Goal: Register for event/course

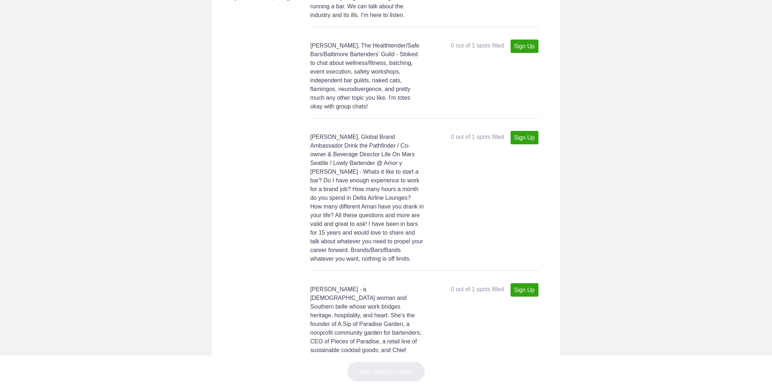
scroll to position [1365, 0]
click at [519, 143] on link "Sign Up" at bounding box center [525, 136] width 28 height 13
type input "1"
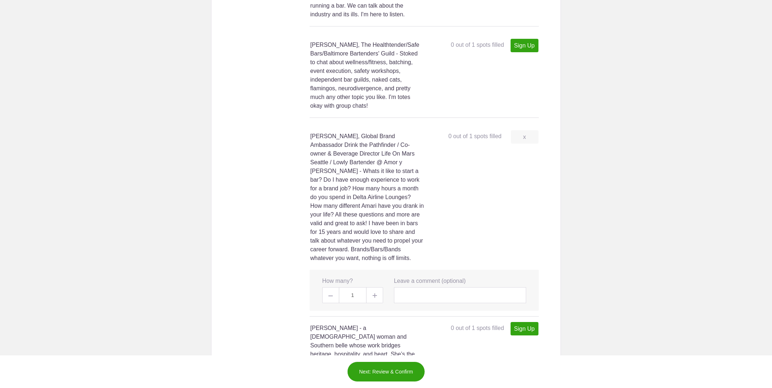
click at [402, 371] on button "Next: Review & Confirm" at bounding box center [386, 371] width 78 height 20
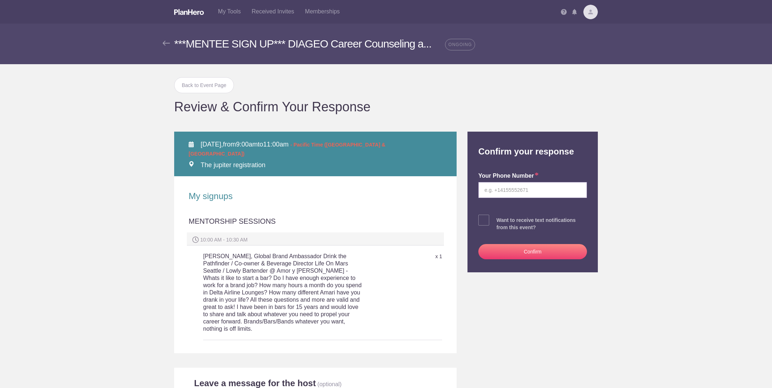
click at [498, 191] on input "tel" at bounding box center [533, 190] width 109 height 16
type input "8575230216"
click at [519, 249] on button "Confirm" at bounding box center [533, 250] width 109 height 15
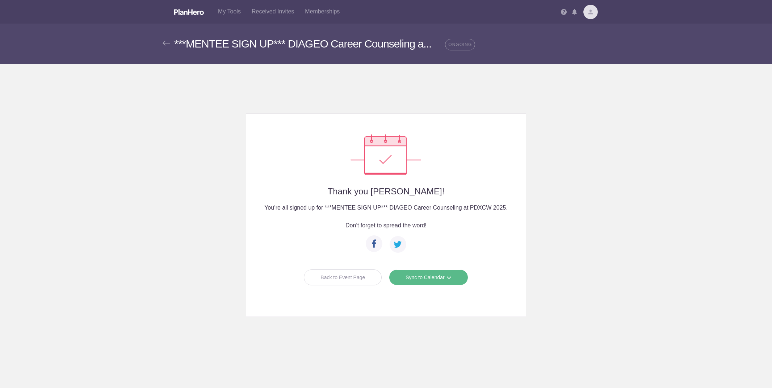
click at [351, 275] on div "Back to Event Page" at bounding box center [343, 277] width 78 height 16
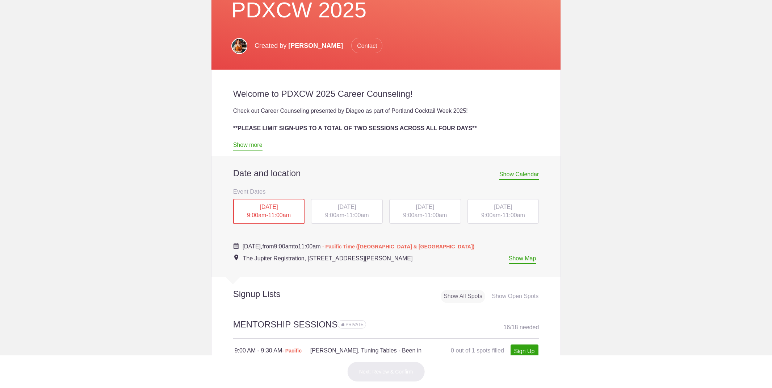
scroll to position [197, 0]
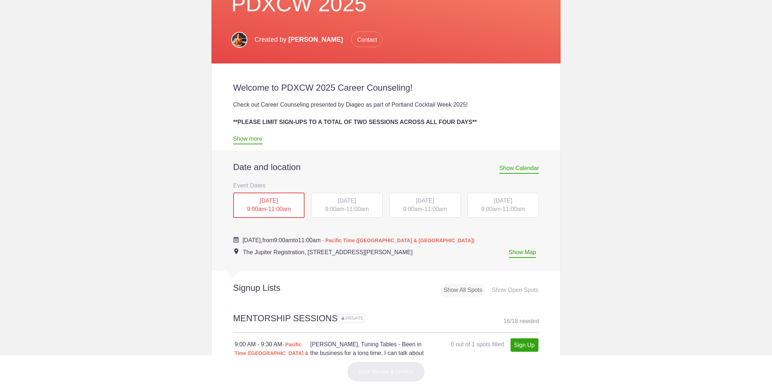
click at [351, 205] on div "[DATE] 9:00am - 11:00am" at bounding box center [347, 205] width 72 height 25
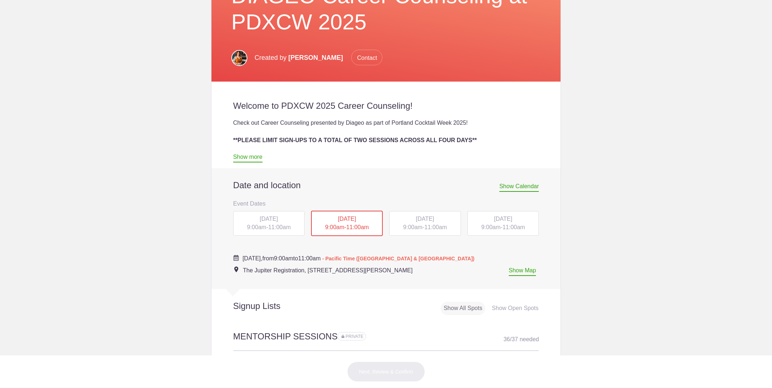
scroll to position [177, 0]
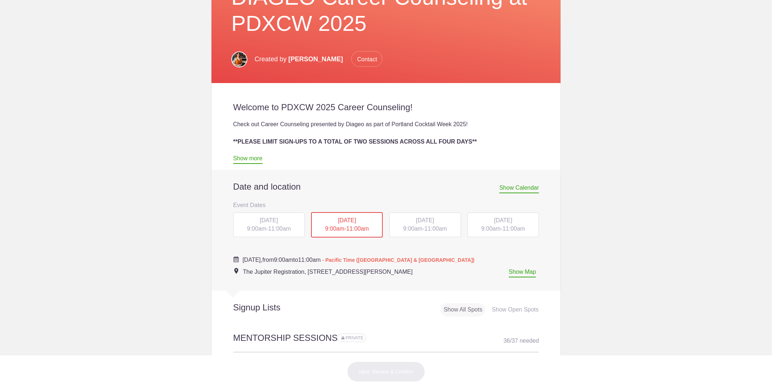
click at [423, 227] on div "[DATE] 9:00am - 11:00am" at bounding box center [425, 224] width 72 height 25
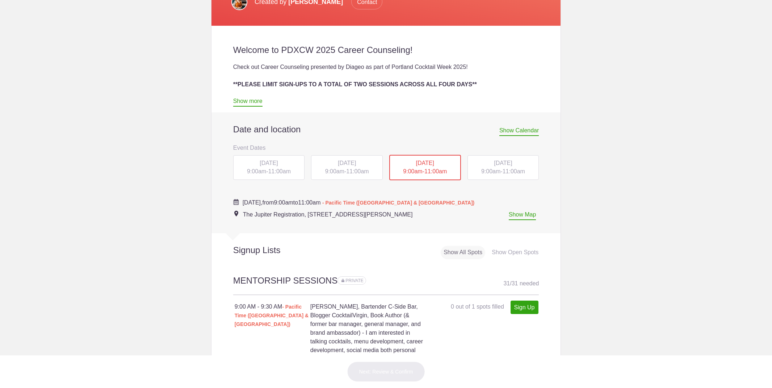
scroll to position [239, 0]
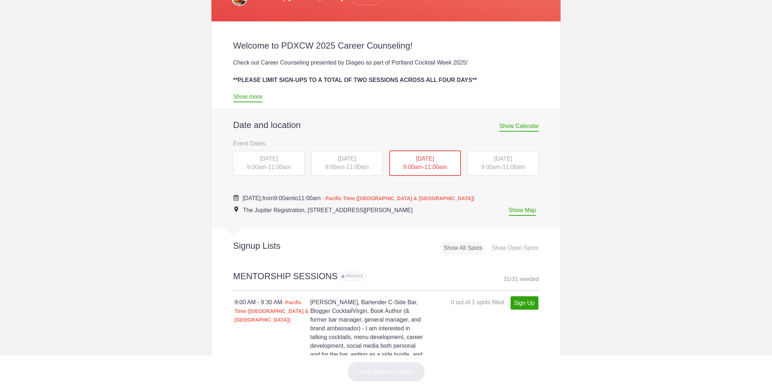
click at [497, 158] on span "[DATE]" at bounding box center [503, 158] width 18 height 6
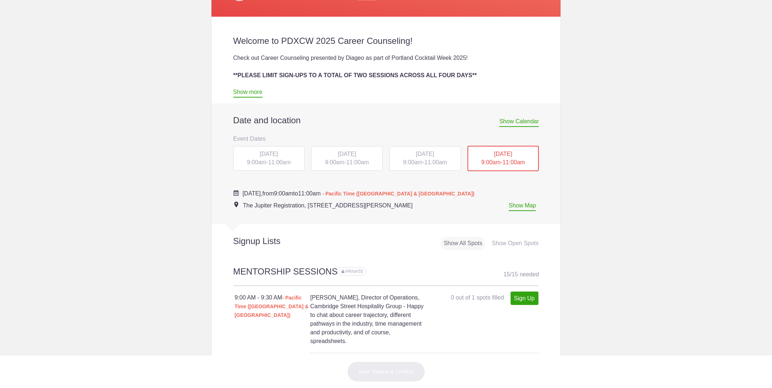
scroll to position [230, 0]
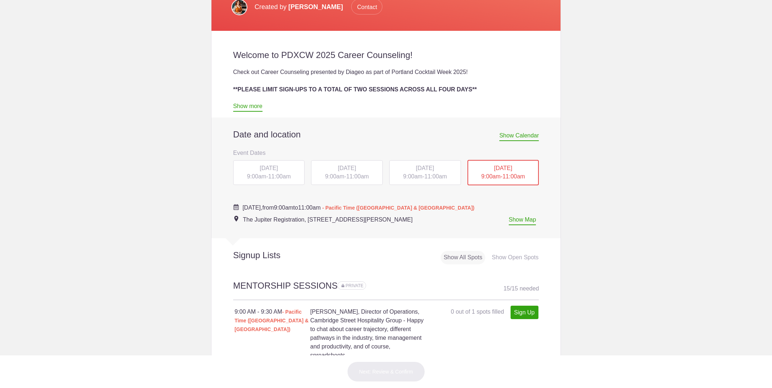
click at [335, 175] on span "9:00am" at bounding box center [334, 176] width 19 height 6
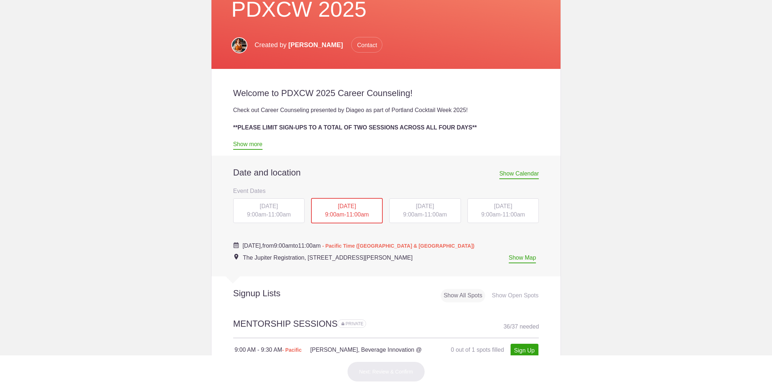
scroll to position [193, 0]
click at [279, 212] on span "11:00am" at bounding box center [279, 213] width 22 height 6
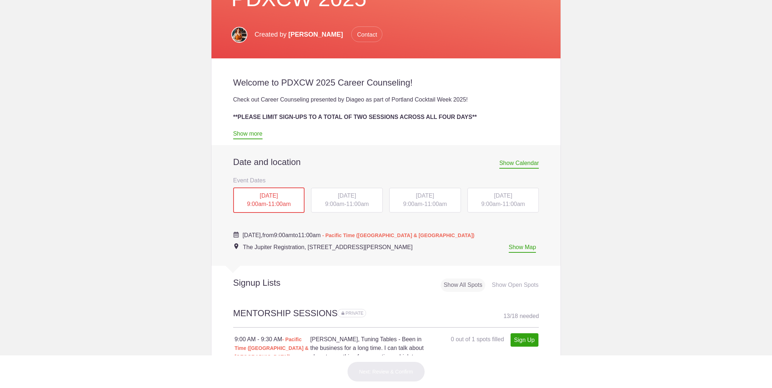
scroll to position [287, 0]
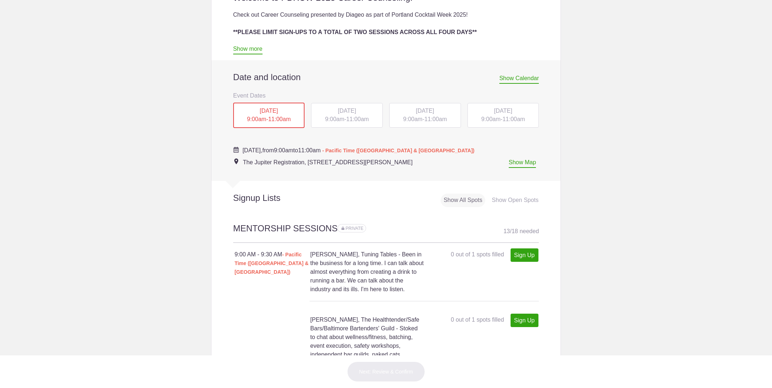
click at [333, 114] on div "TUE, Oct 14, 2025 9:00am - 11:00am" at bounding box center [347, 115] width 72 height 25
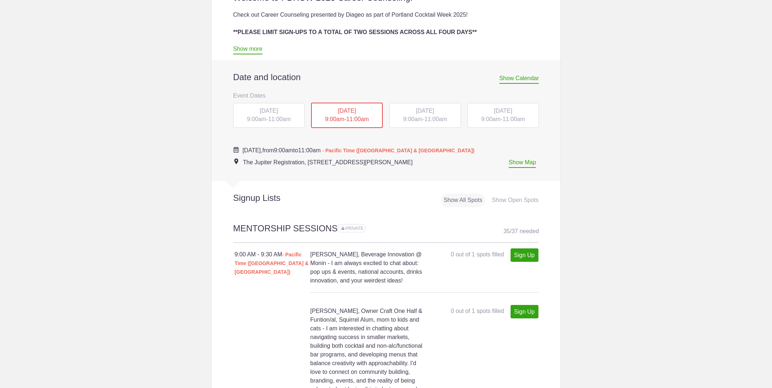
click at [273, 112] on span "[DATE]" at bounding box center [269, 111] width 18 height 6
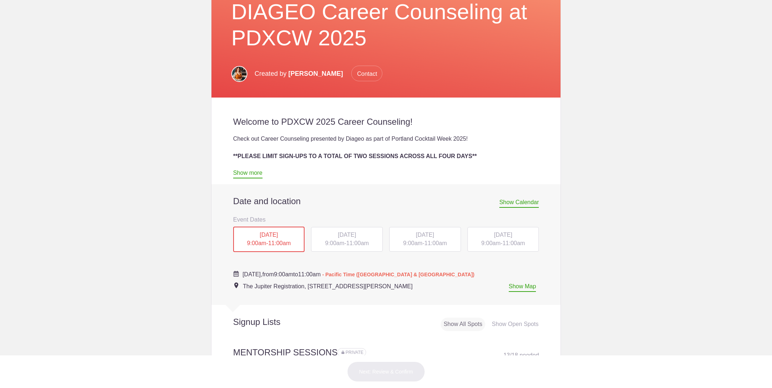
scroll to position [228, 0]
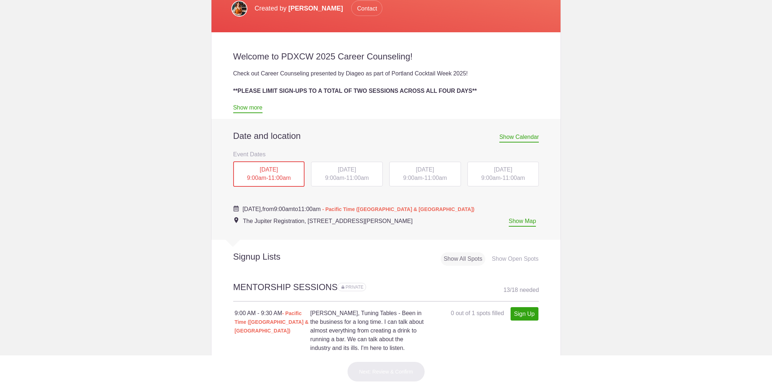
click at [338, 172] on span "[DATE]" at bounding box center [347, 169] width 18 height 6
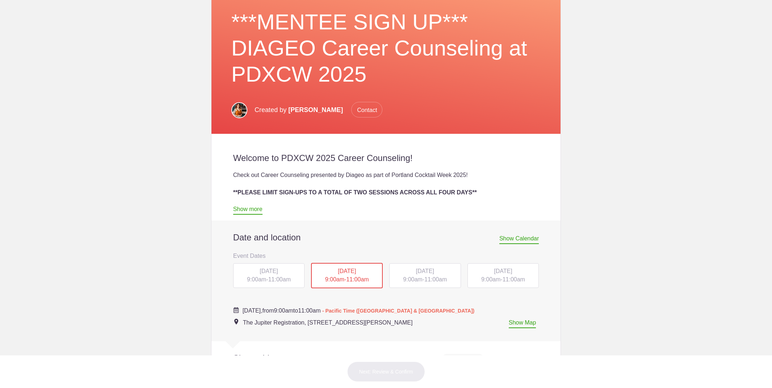
scroll to position [249, 0]
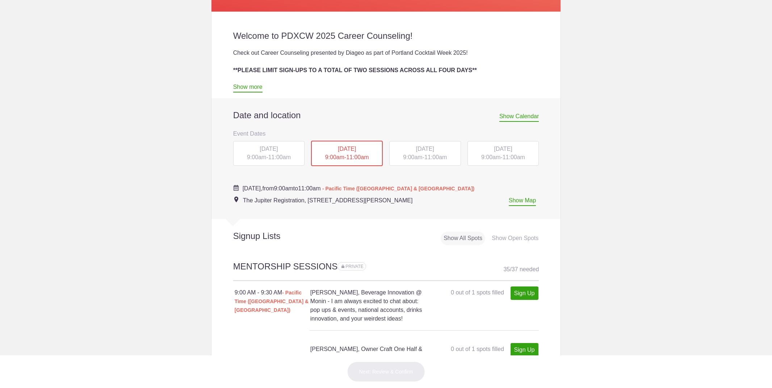
click at [436, 153] on div "[DATE] 9:00am - 11:00am" at bounding box center [425, 153] width 72 height 25
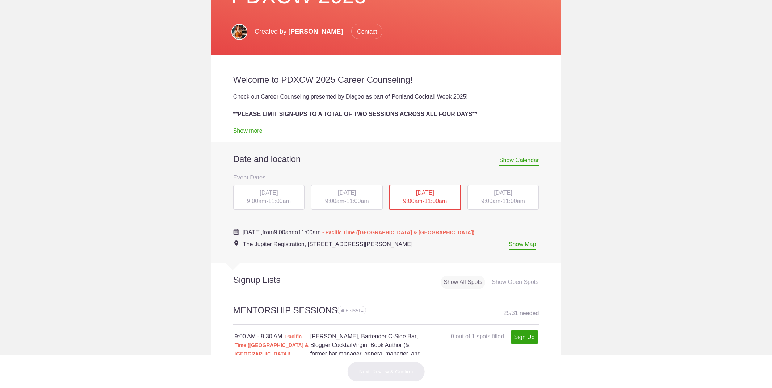
scroll to position [227, 0]
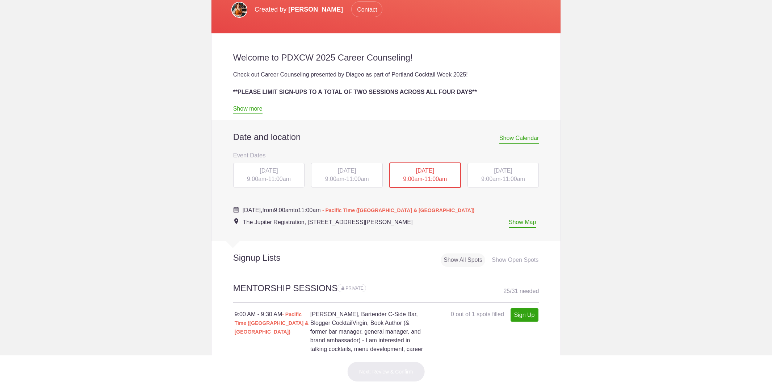
click at [495, 174] on div "[DATE] 9:00am - 11:00am" at bounding box center [504, 175] width 72 height 25
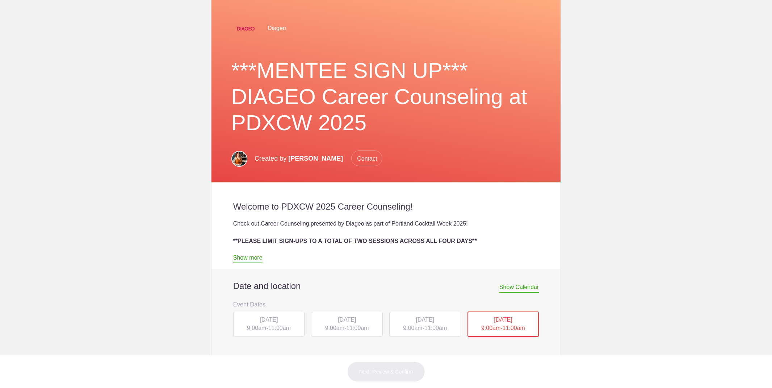
scroll to position [230, 0]
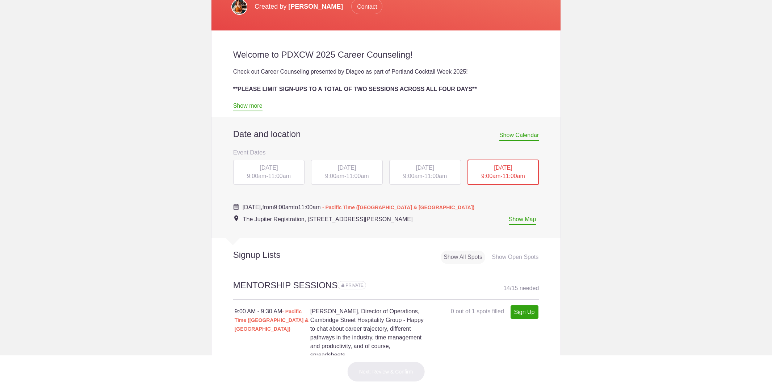
click at [421, 175] on span "9:00am" at bounding box center [412, 176] width 19 height 6
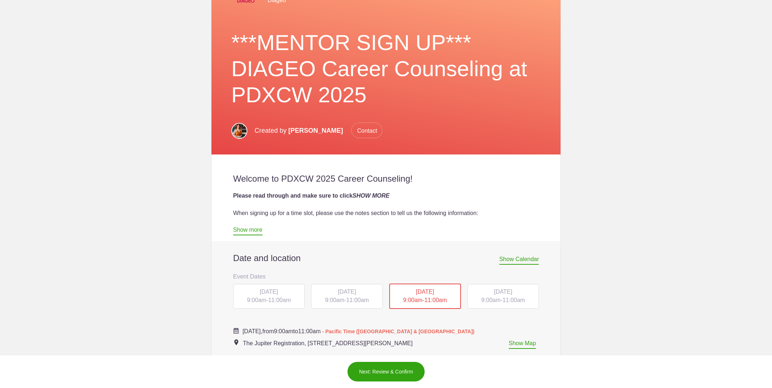
scroll to position [117, 0]
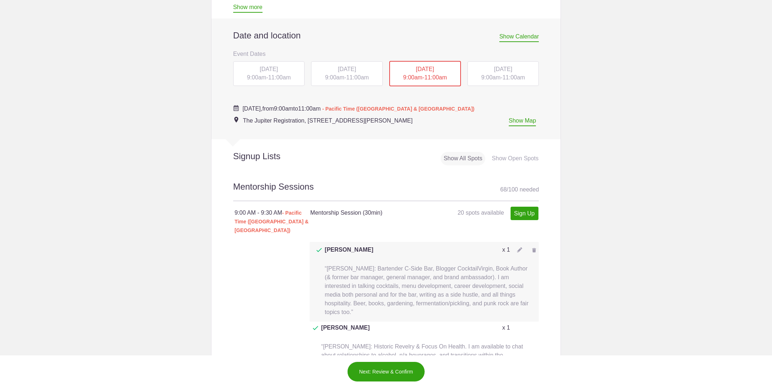
scroll to position [360, 0]
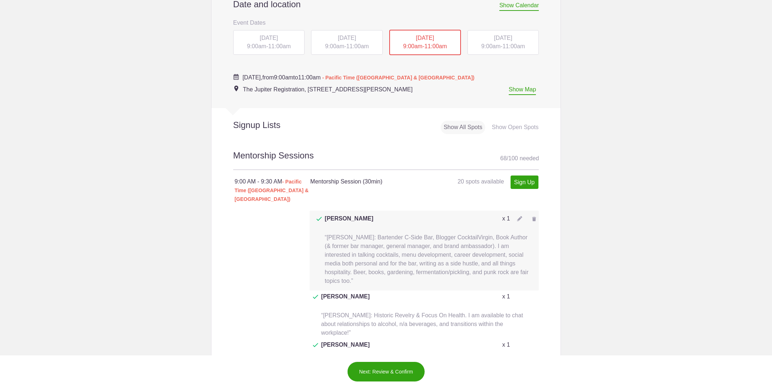
click at [272, 37] on span "[DATE]" at bounding box center [269, 38] width 18 height 6
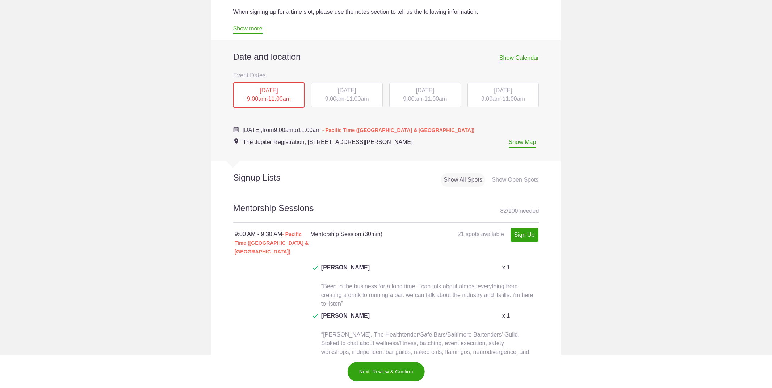
scroll to position [330, 0]
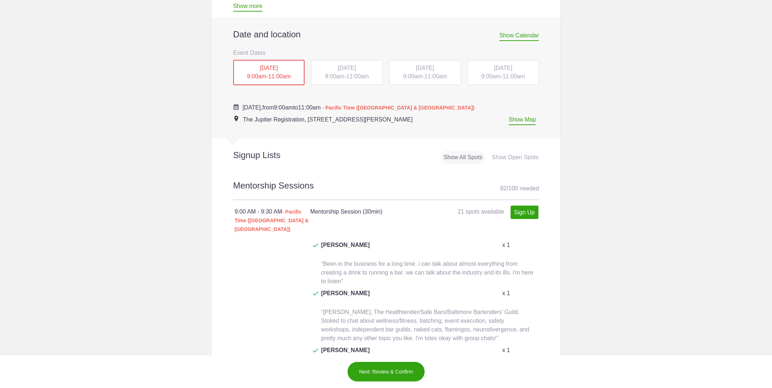
click at [494, 68] on span "[DATE]" at bounding box center [503, 68] width 18 height 6
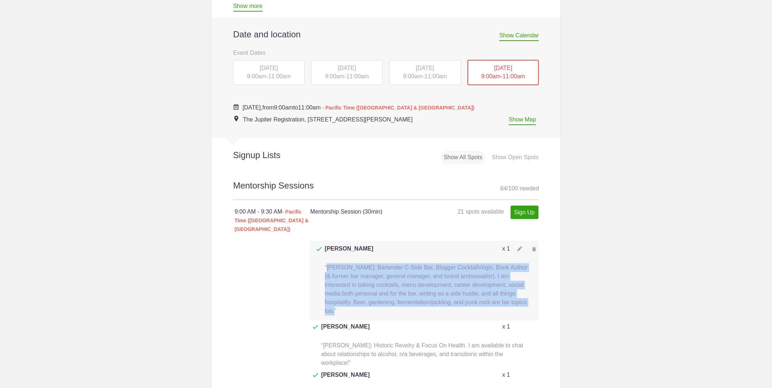
drag, startPoint x: 499, startPoint y: 282, endPoint x: 327, endPoint y: 247, distance: 175.6
click at [327, 264] on span "“Frederic Yarm: Bartender C-Side Bar, Blogger CocktailVirgin, Book Author (& fo…" at bounding box center [426, 289] width 203 height 50
copy span "Frederic Yarm: Bartender C-Side Bar, Blogger CocktailVirgin, Book Author (& for…"
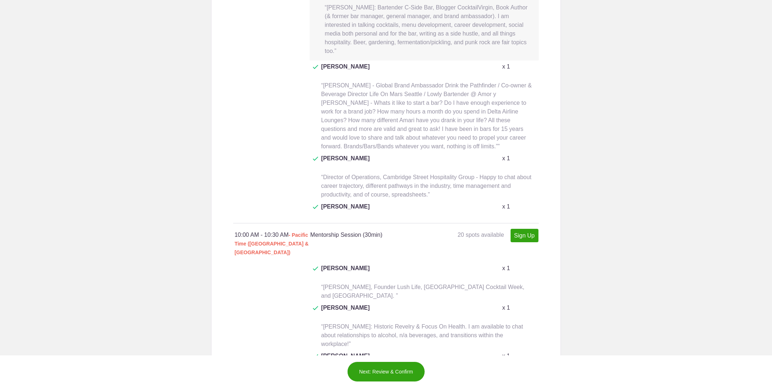
scroll to position [965, 0]
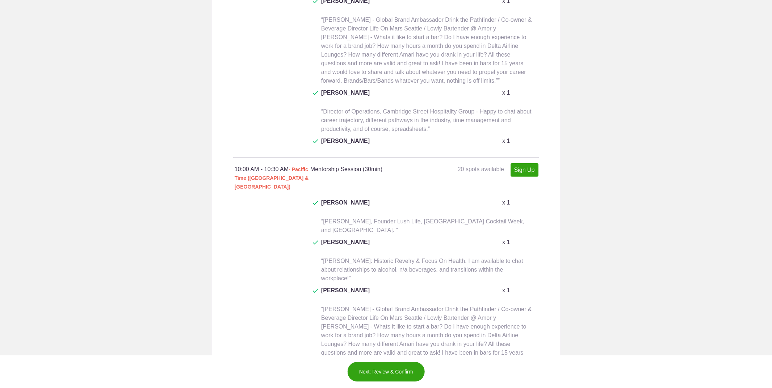
click at [528, 163] on link "Sign Up" at bounding box center [525, 169] width 28 height 13
type input "1"
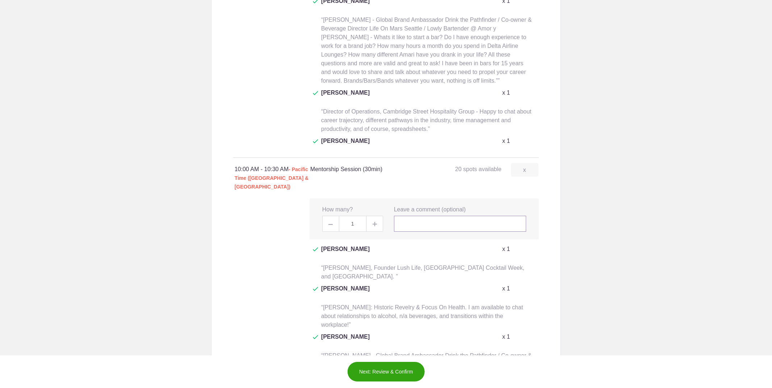
click at [423, 216] on input "text" at bounding box center [460, 224] width 133 height 16
paste input "Frederic Yarm: Bartender C-Side Bar, Blogger CocktailVirgin, Book Author (& for…"
type input "Frederic Yarm: Bartender C-Side Bar, Blogger CocktailVirgin, Book Author (& for…"
click at [400, 367] on button "Next: Review & Confirm" at bounding box center [386, 371] width 78 height 20
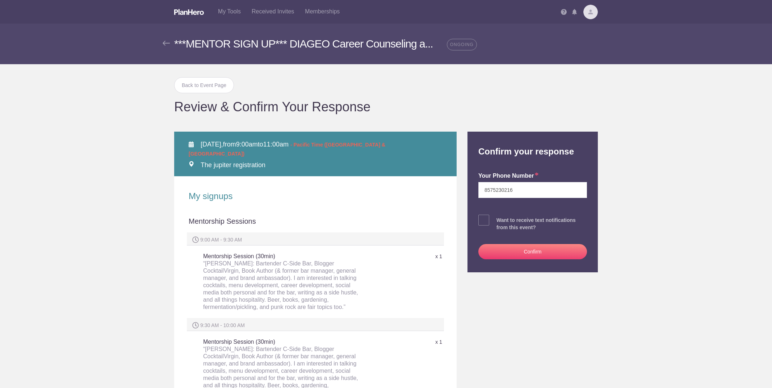
click at [488, 220] on span at bounding box center [484, 219] width 11 height 11
click at [499, 220] on input "checkbox" at bounding box center [553, 218] width 109 height 5
checkbox input "true"
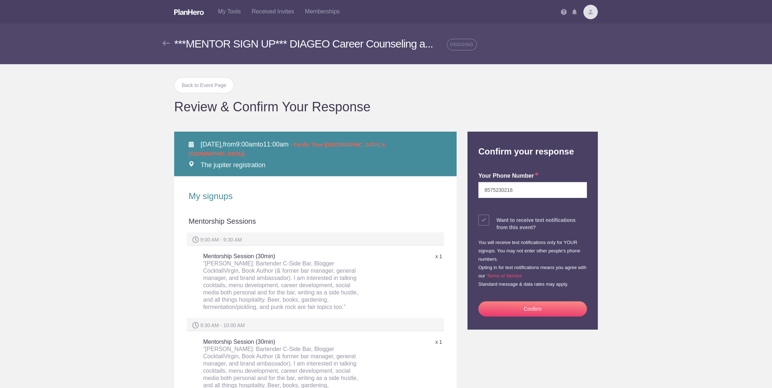
click at [520, 304] on button "Confirm" at bounding box center [533, 308] width 109 height 15
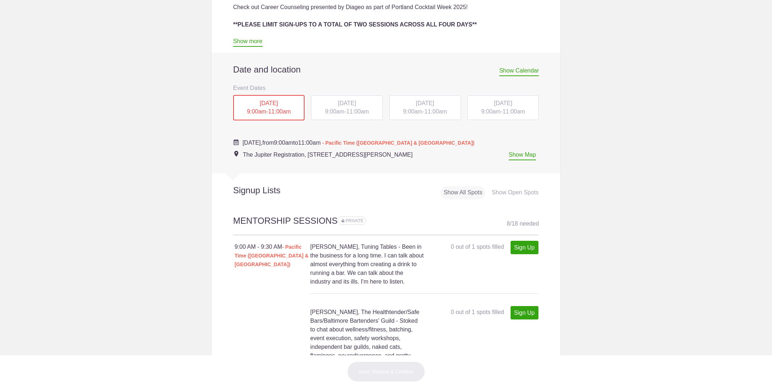
scroll to position [295, 0]
click at [431, 106] on div "[DATE] 9:00am - 11:00am" at bounding box center [425, 107] width 72 height 25
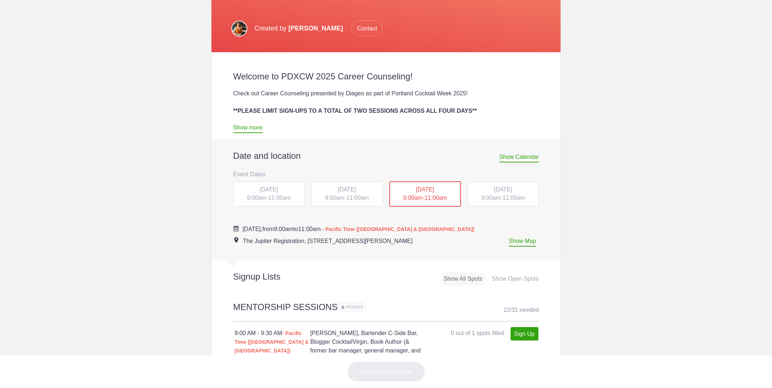
scroll to position [224, 0]
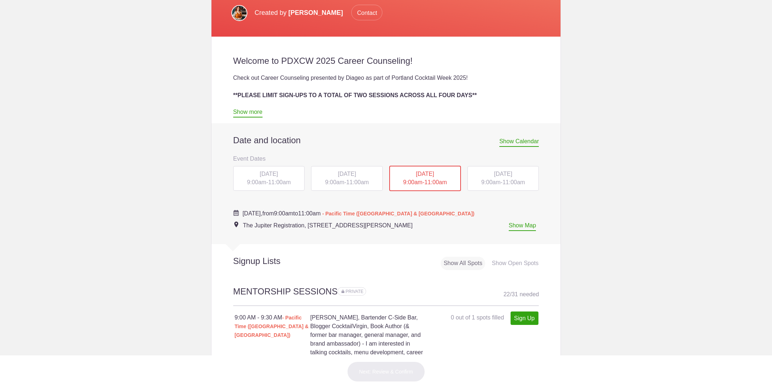
click at [488, 181] on span "9:00am" at bounding box center [490, 182] width 19 height 6
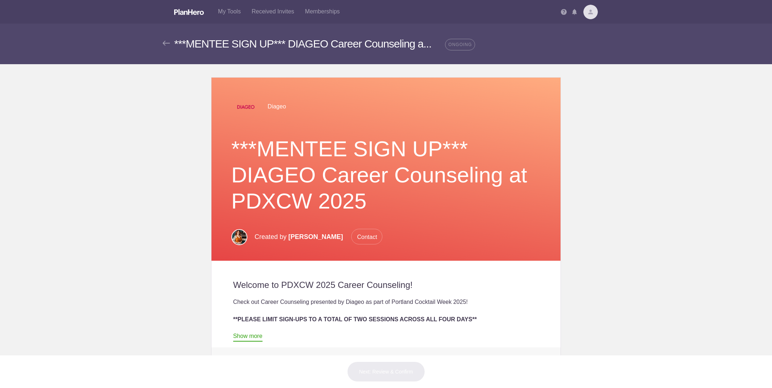
scroll to position [141, 0]
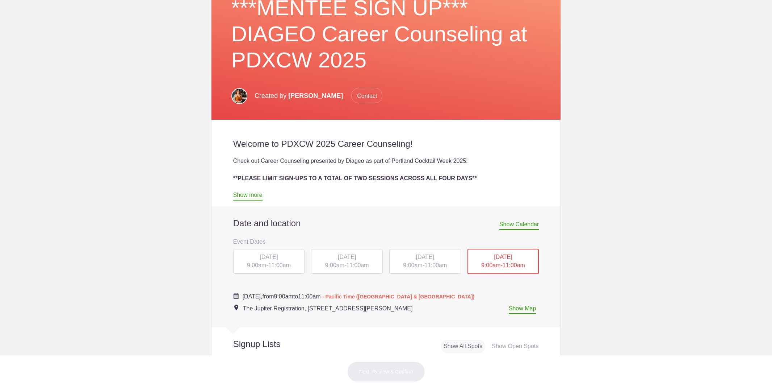
click at [350, 268] on div "TUE, Oct 14, 2025 9:00am - 11:00am" at bounding box center [347, 261] width 72 height 25
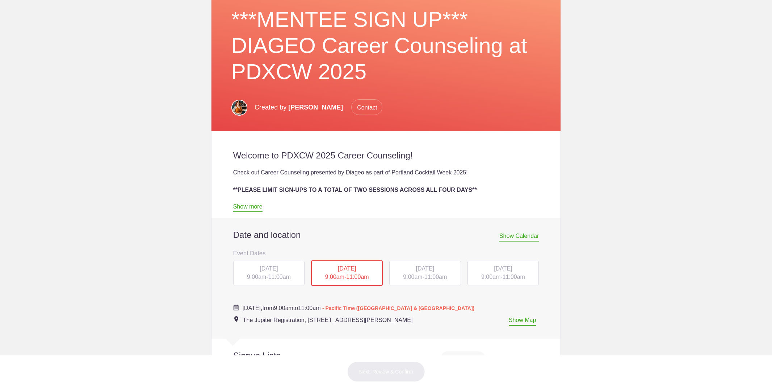
scroll to position [129, 0]
click at [430, 273] on div "WED, Oct 15, 2025 9:00am - 11:00am" at bounding box center [425, 273] width 72 height 25
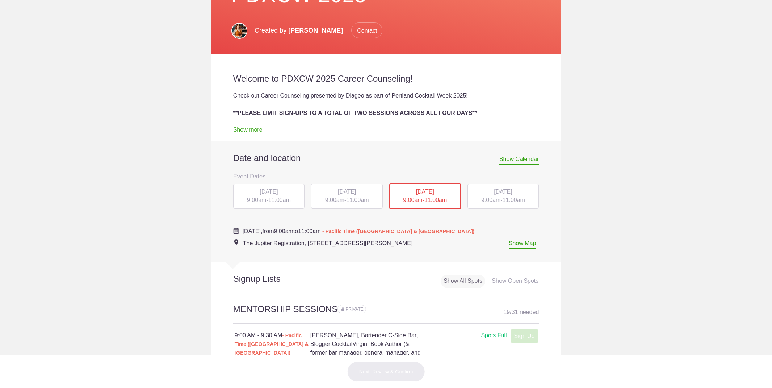
scroll to position [224, 0]
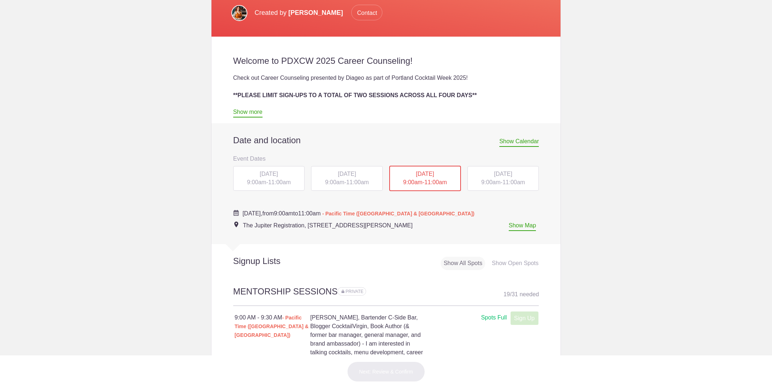
click at [495, 174] on span "[DATE]" at bounding box center [503, 174] width 18 height 6
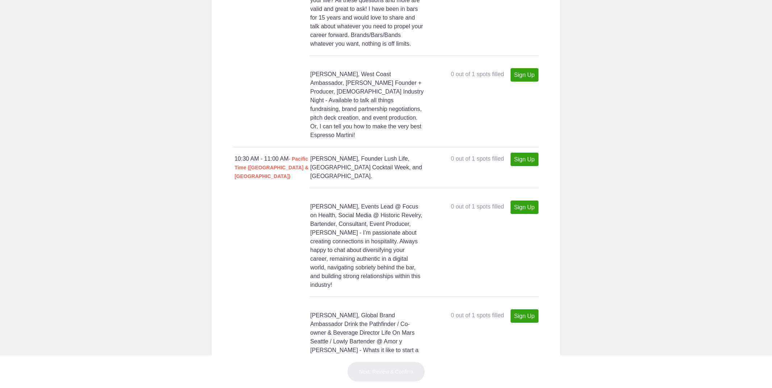
scroll to position [1419, 0]
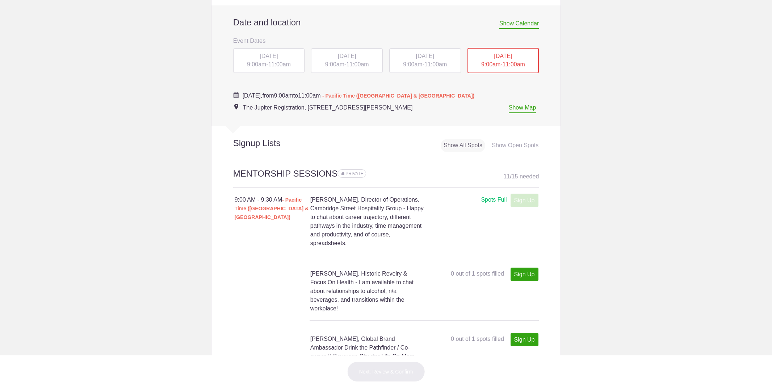
click at [416, 57] on span "[DATE]" at bounding box center [425, 56] width 18 height 6
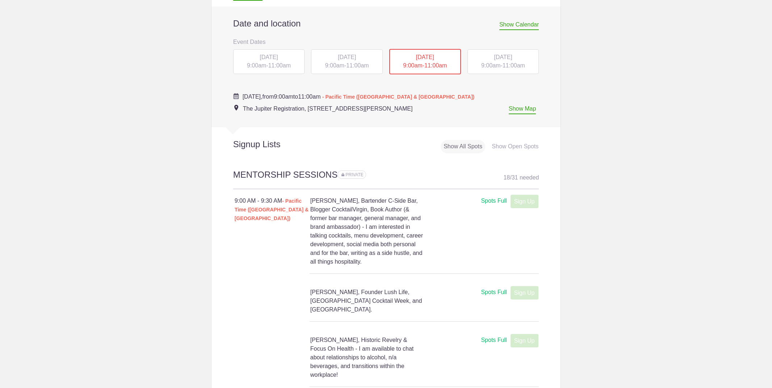
click at [497, 60] on div "[DATE] 9:00am - 11:00am" at bounding box center [504, 61] width 72 height 25
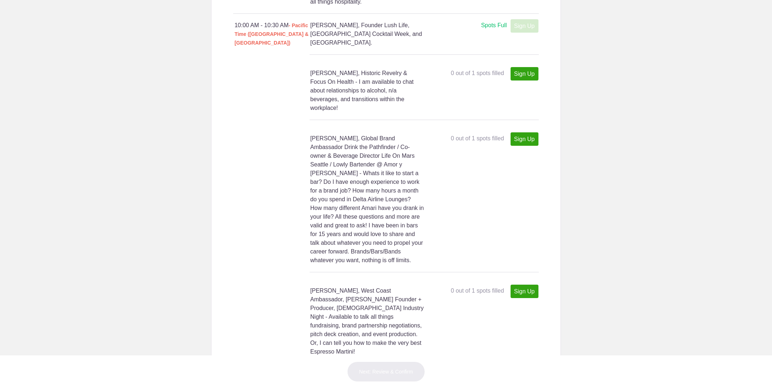
scroll to position [1198, 0]
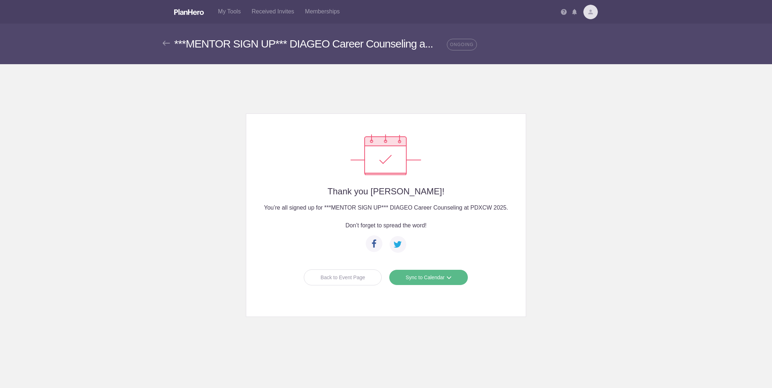
click at [335, 273] on div "Back to Event Page" at bounding box center [343, 277] width 78 height 16
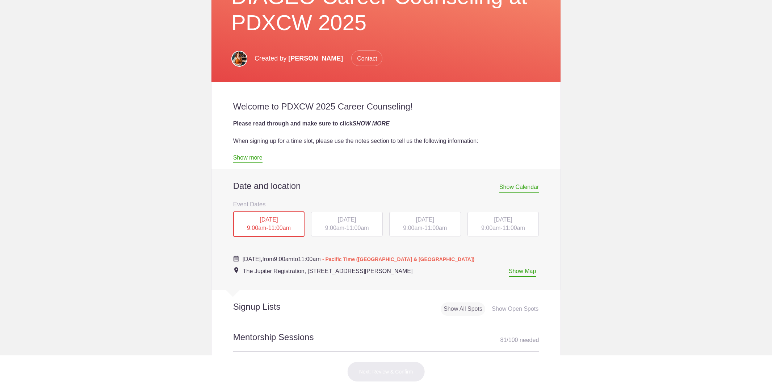
scroll to position [258, 0]
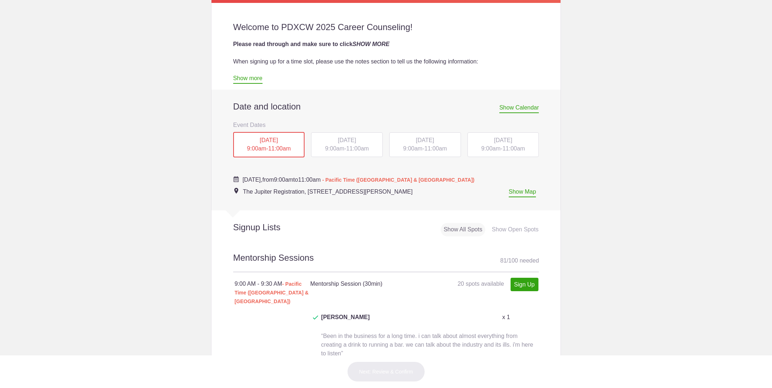
click at [416, 140] on span "[DATE]" at bounding box center [425, 140] width 18 height 6
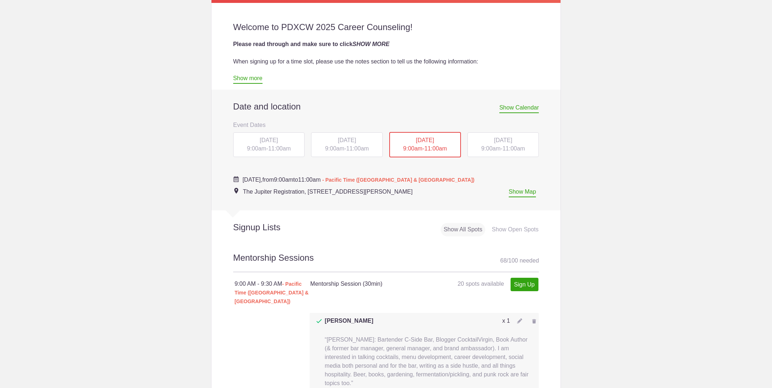
click at [492, 147] on span "9:00am" at bounding box center [490, 148] width 19 height 6
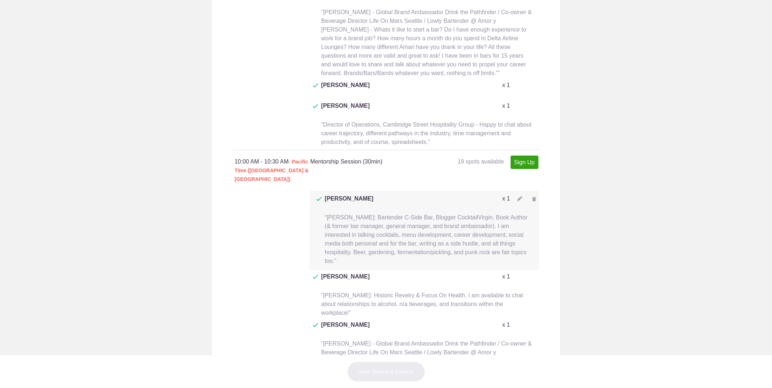
scroll to position [973, 0]
click at [535, 197] on img at bounding box center [534, 199] width 4 height 4
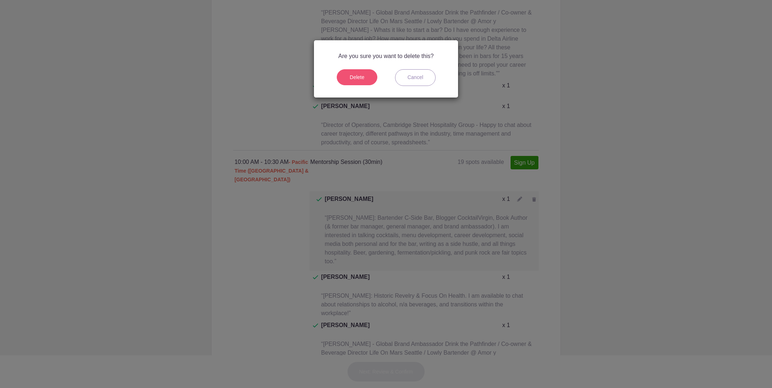
click at [364, 79] on button "Delete" at bounding box center [357, 77] width 41 height 16
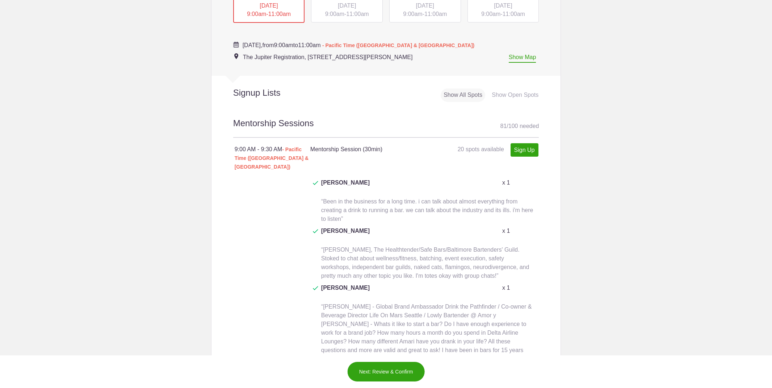
scroll to position [402, 0]
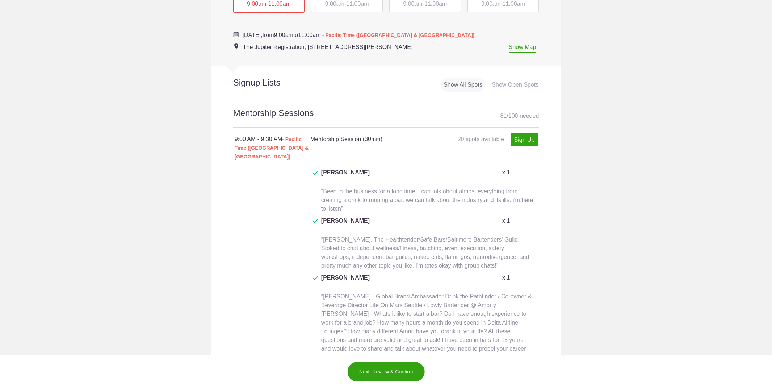
click at [408, 7] on div "WED, Oct 15, 2025 9:00am - 11:00am" at bounding box center [425, 0] width 72 height 25
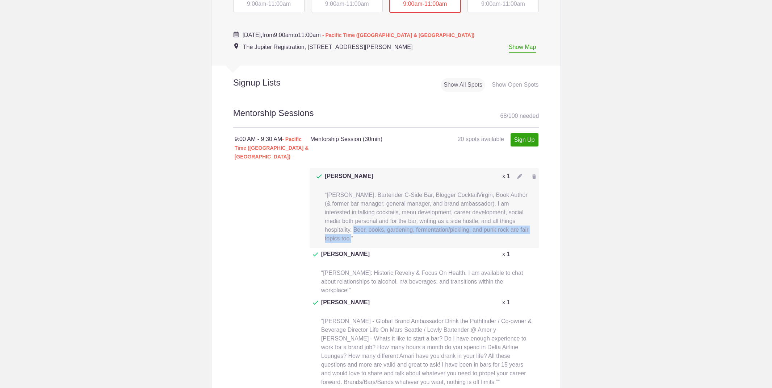
drag, startPoint x: 517, startPoint y: 199, endPoint x: 517, endPoint y: 208, distance: 9.4
click at [517, 208] on span "“Frederic Yarm: Bartender C-Side Bar, Blogger CocktailVirgin, Book Author (& fo…" at bounding box center [427, 217] width 204 height 50
copy span "Beer, books, gardening, fermentation/pickling, and punk rock are fair topics to…"
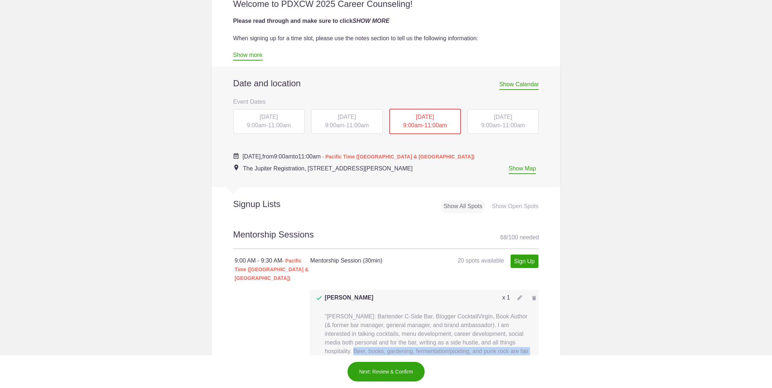
scroll to position [272, 0]
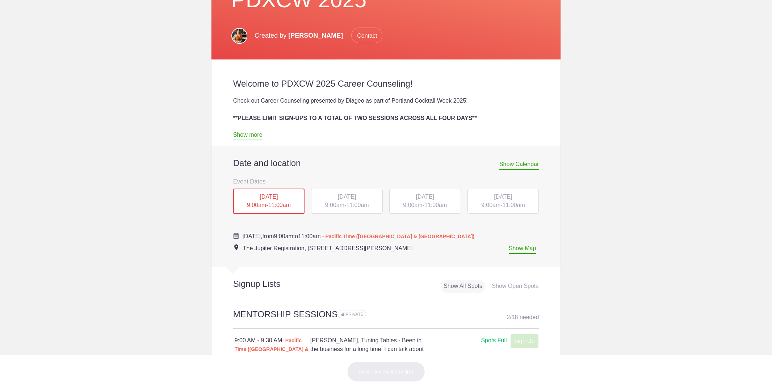
scroll to position [234, 0]
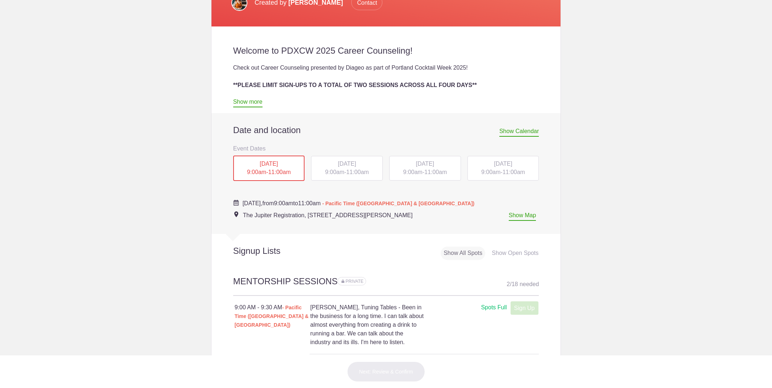
click at [506, 162] on span "[DATE]" at bounding box center [503, 163] width 18 height 6
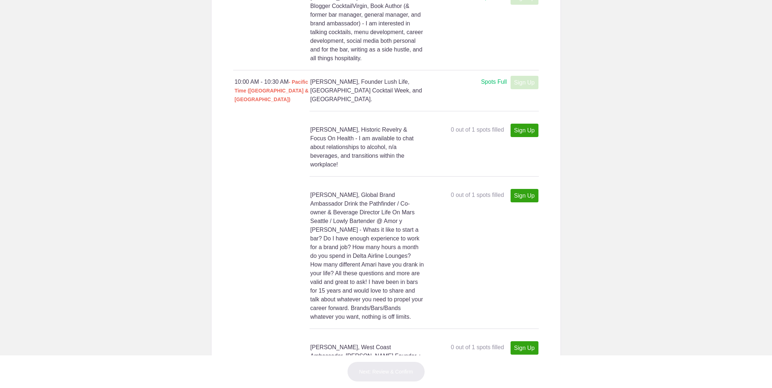
scroll to position [1113, 0]
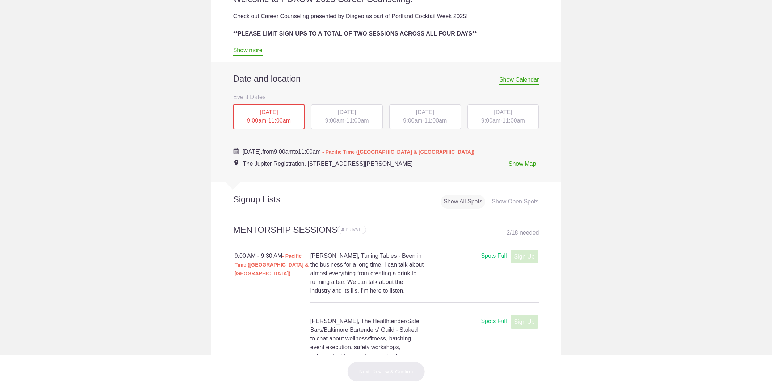
scroll to position [279, 0]
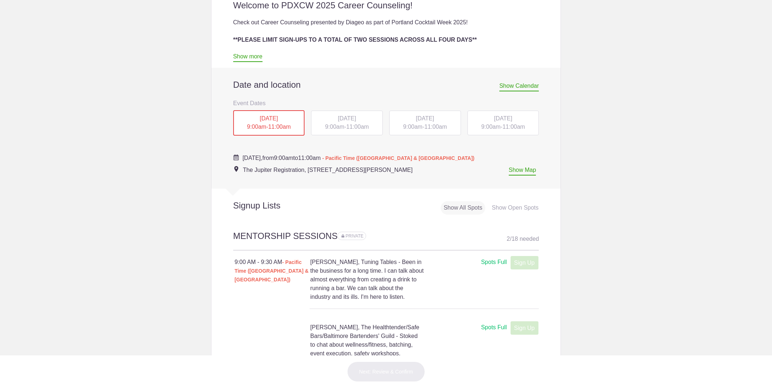
click at [484, 122] on div "[DATE] 9:00am - 11:00am" at bounding box center [504, 122] width 72 height 25
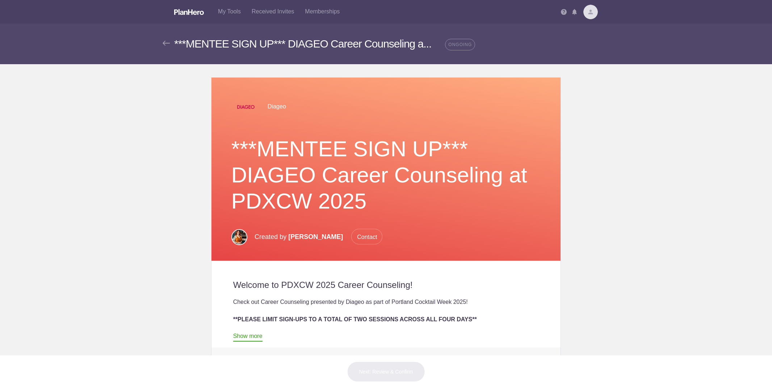
scroll to position [172, 0]
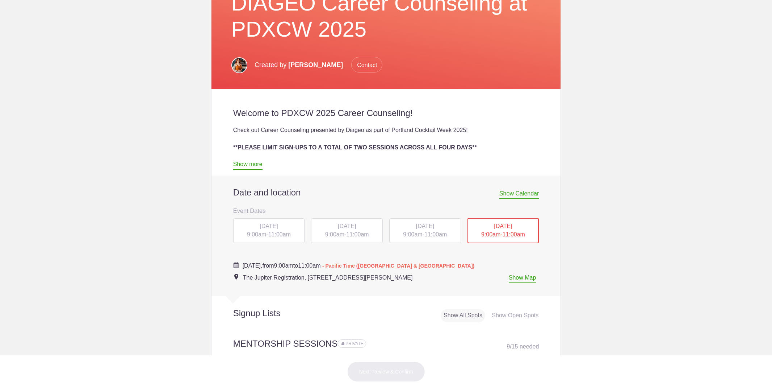
click at [418, 231] on span "9:00am" at bounding box center [412, 234] width 19 height 6
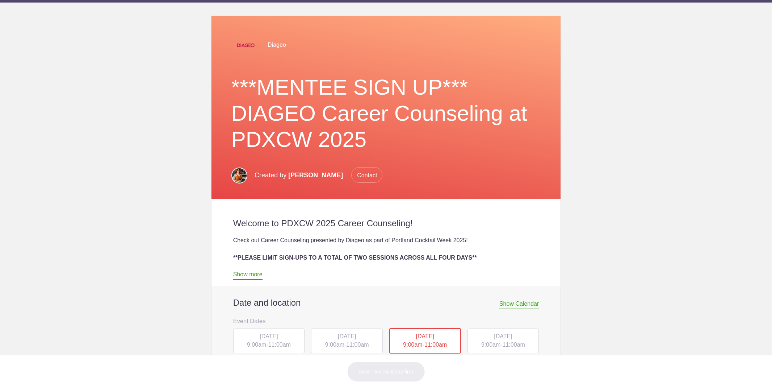
scroll to position [157, 0]
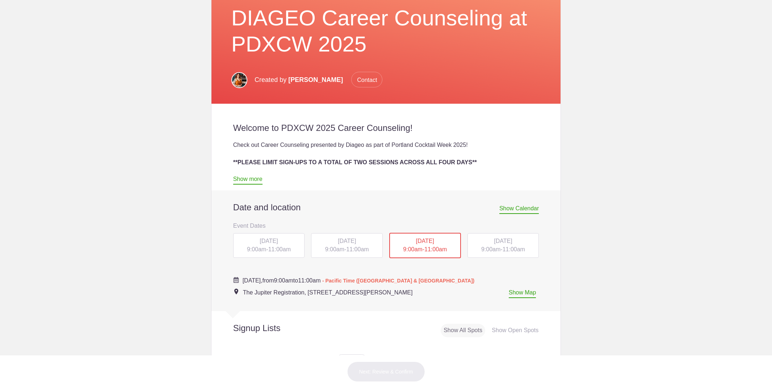
click at [497, 244] on div "[DATE] 9:00am - 11:00am" at bounding box center [504, 245] width 72 height 25
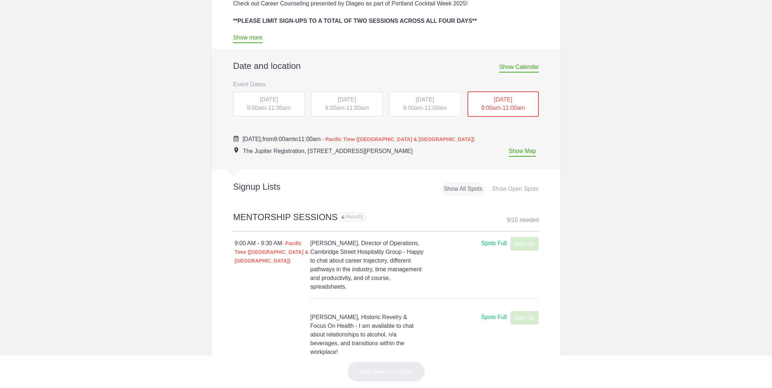
scroll to position [299, 0]
click at [421, 105] on span "9:00am" at bounding box center [412, 107] width 19 height 6
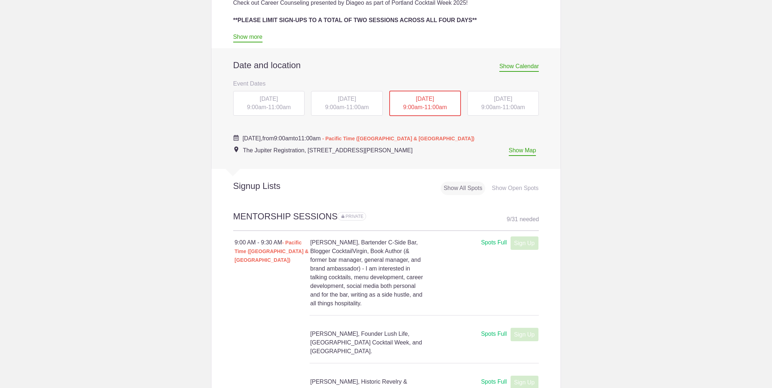
click at [263, 98] on span "[DATE]" at bounding box center [269, 99] width 18 height 6
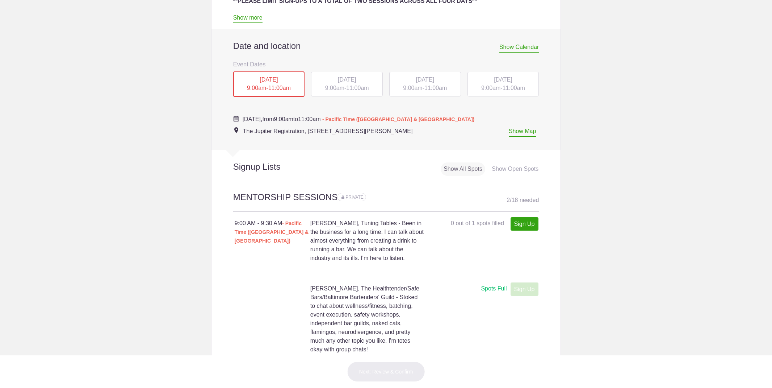
scroll to position [352, 0]
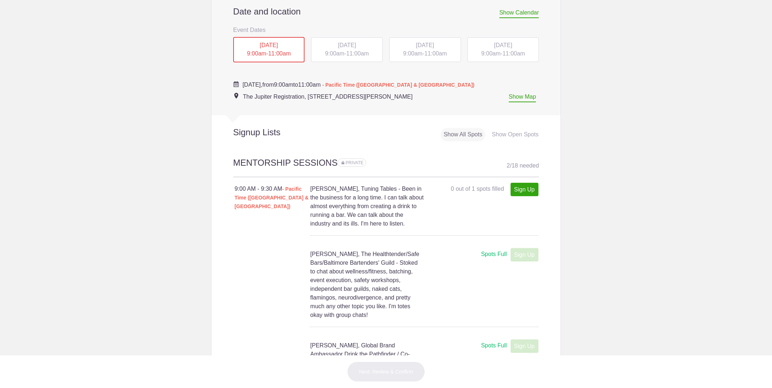
click at [338, 47] on span "[DATE]" at bounding box center [347, 45] width 18 height 6
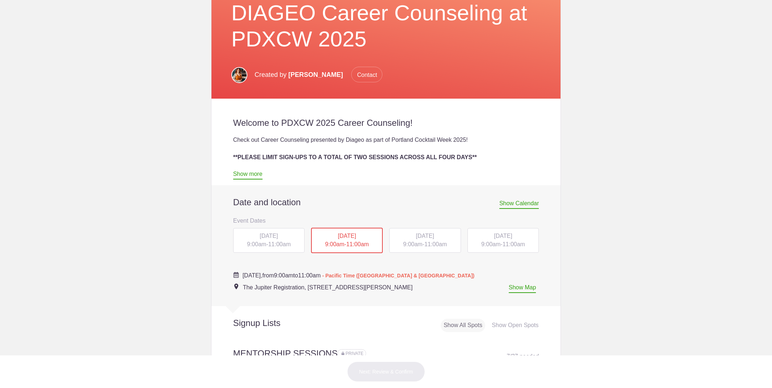
scroll to position [238, 0]
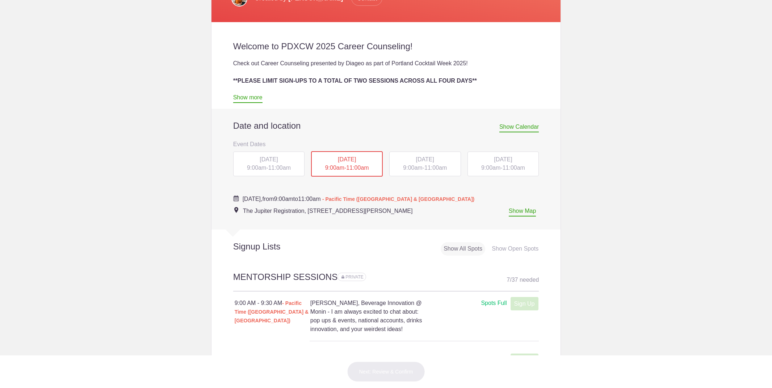
click at [442, 163] on div "WED, Oct 15, 2025 9:00am - 11:00am" at bounding box center [425, 163] width 72 height 25
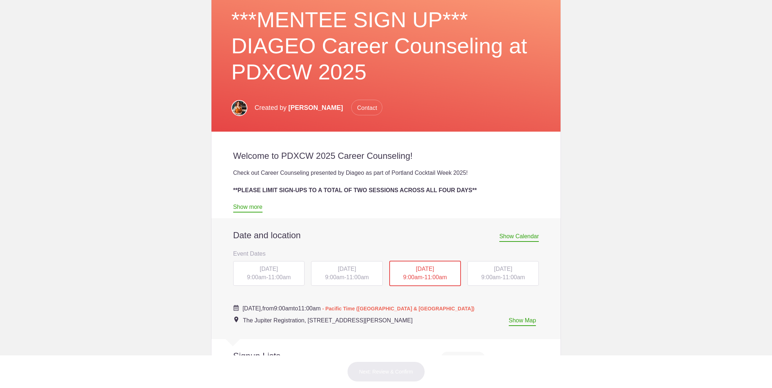
scroll to position [129, 0]
click at [494, 269] on span "[DATE]" at bounding box center [503, 269] width 18 height 6
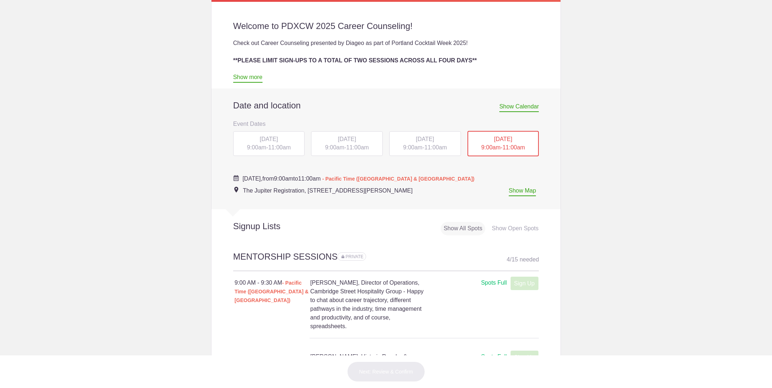
scroll to position [261, 0]
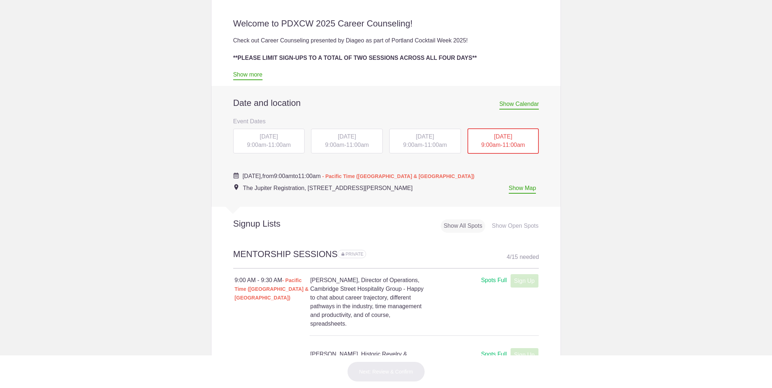
click at [255, 143] on span "9:00am" at bounding box center [256, 145] width 19 height 6
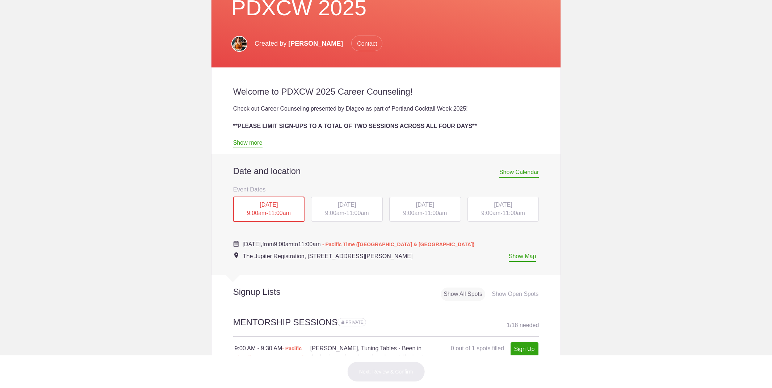
scroll to position [195, 0]
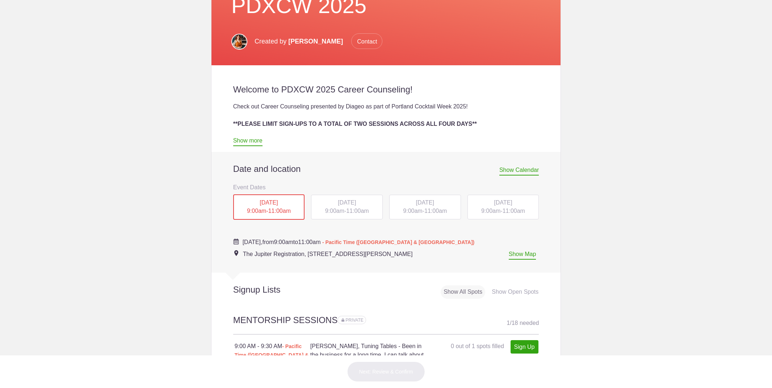
click at [331, 198] on div "TUE, Oct 14, 2025 9:00am - 11:00am" at bounding box center [347, 207] width 72 height 25
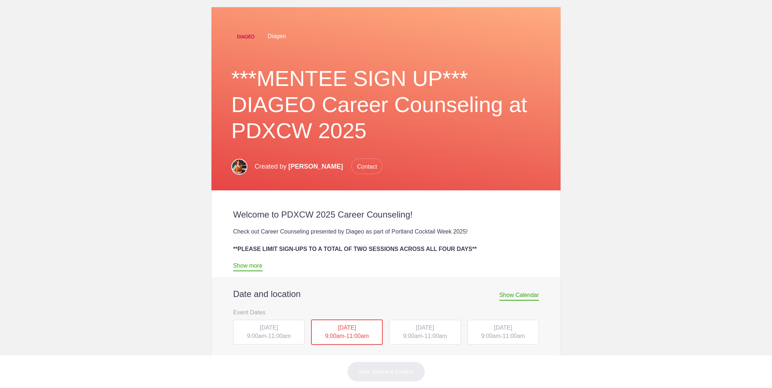
scroll to position [92, 0]
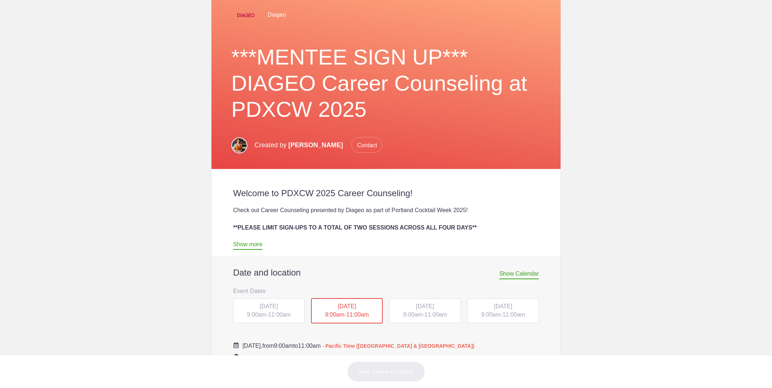
click at [416, 308] on span "[DATE]" at bounding box center [425, 306] width 18 height 6
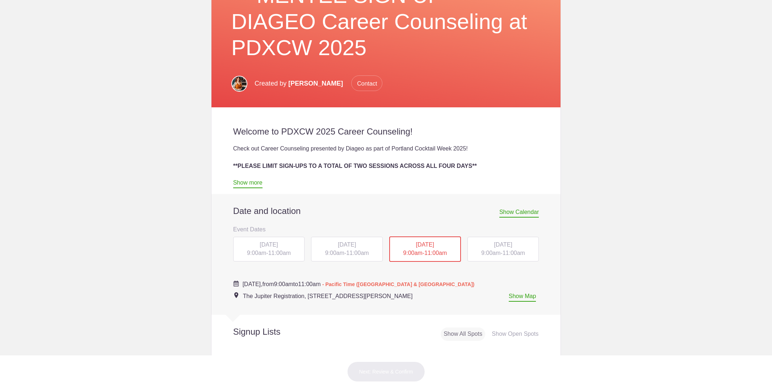
scroll to position [169, 0]
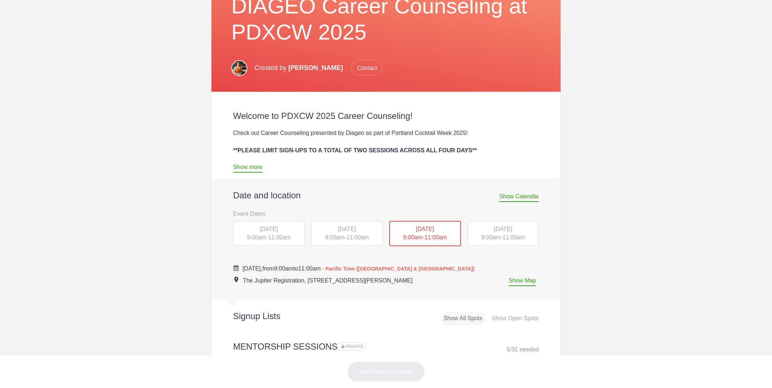
click at [509, 229] on span "[DATE]" at bounding box center [503, 229] width 18 height 6
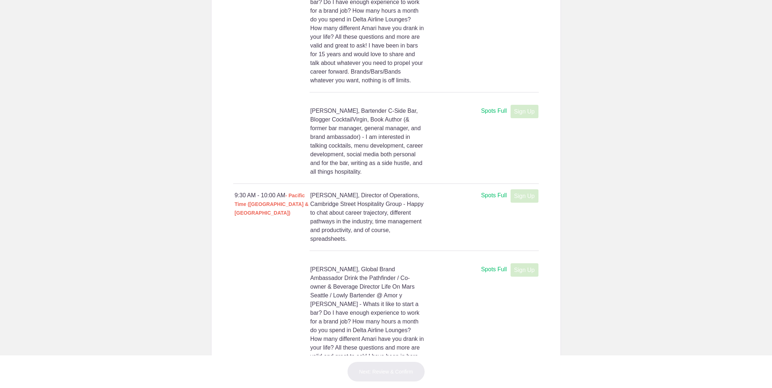
scroll to position [684, 0]
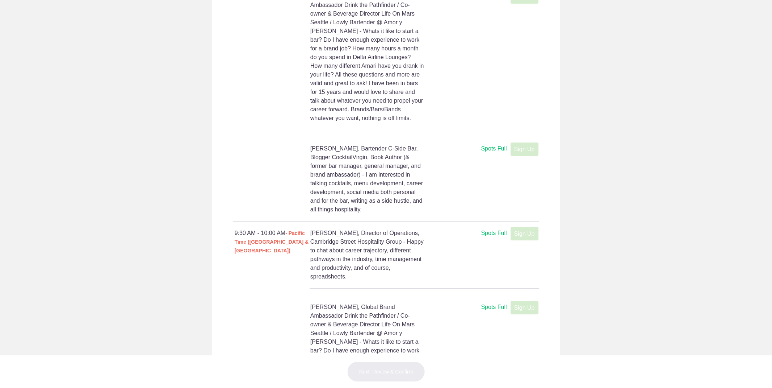
click at [491, 145] on div "Spots Full" at bounding box center [494, 148] width 26 height 9
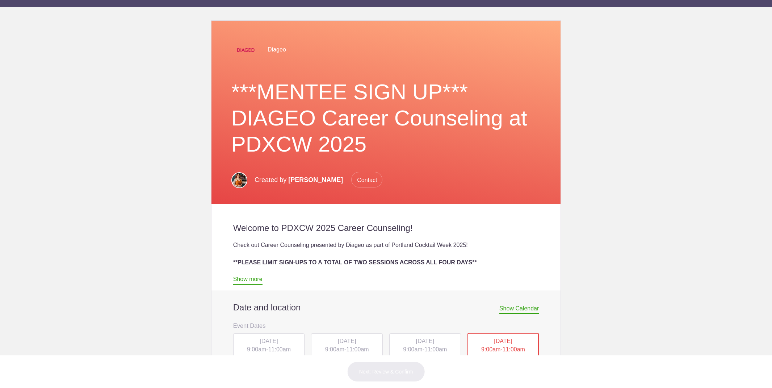
scroll to position [127, 0]
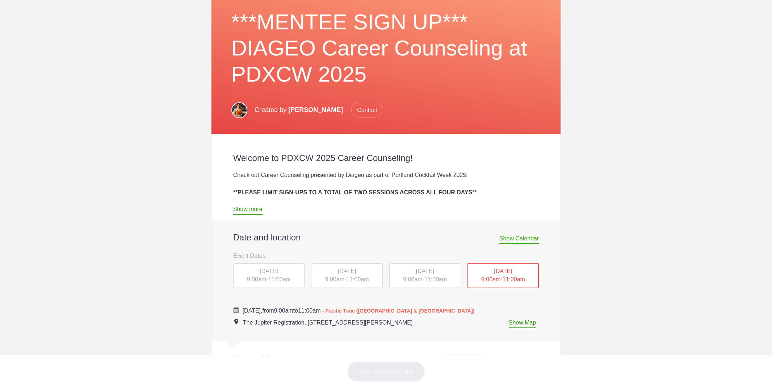
click at [520, 240] on span "Show Calendar" at bounding box center [519, 239] width 39 height 9
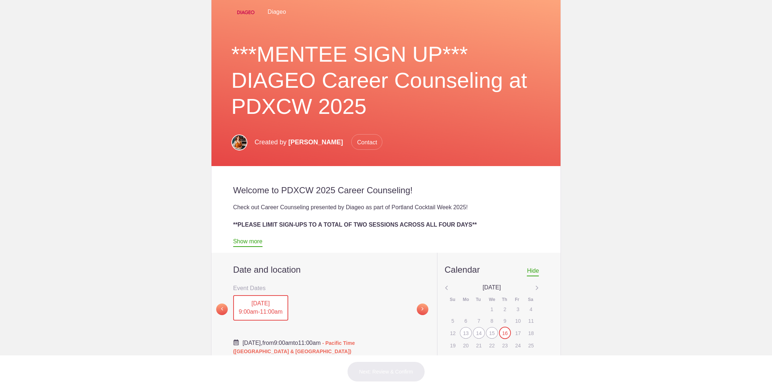
scroll to position [192, 0]
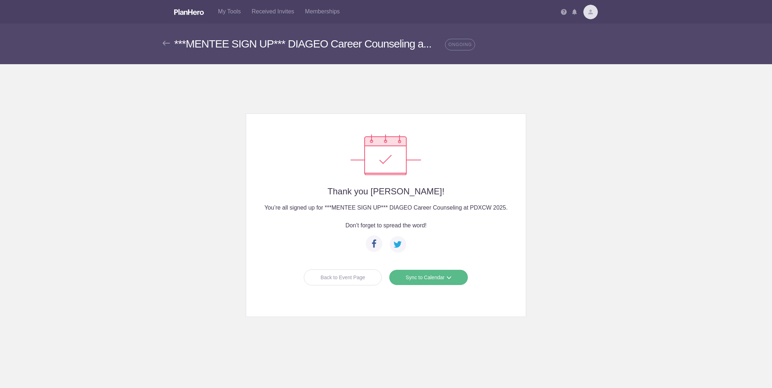
click at [337, 278] on div "Back to Event Page" at bounding box center [343, 277] width 78 height 16
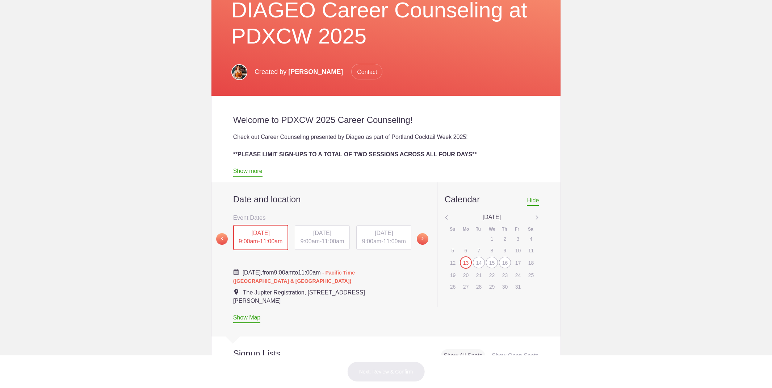
scroll to position [198, 0]
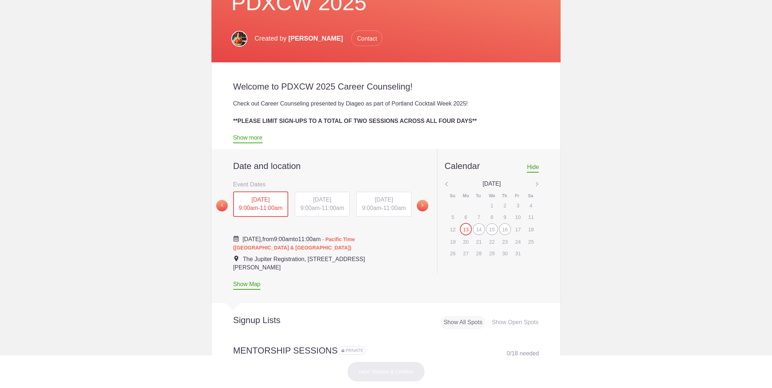
click at [328, 207] on span "11:00am" at bounding box center [333, 208] width 22 height 6
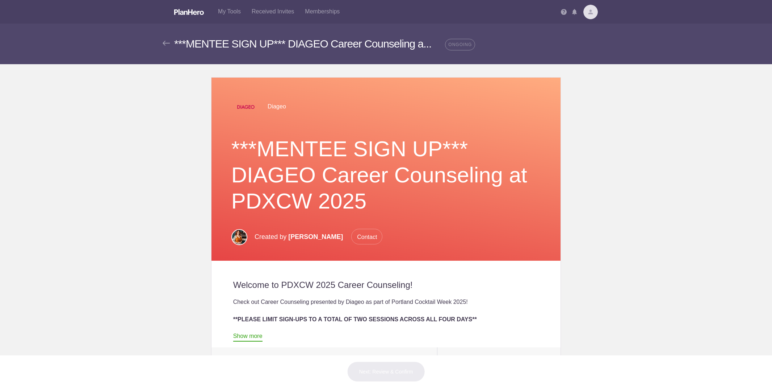
scroll to position [104, 0]
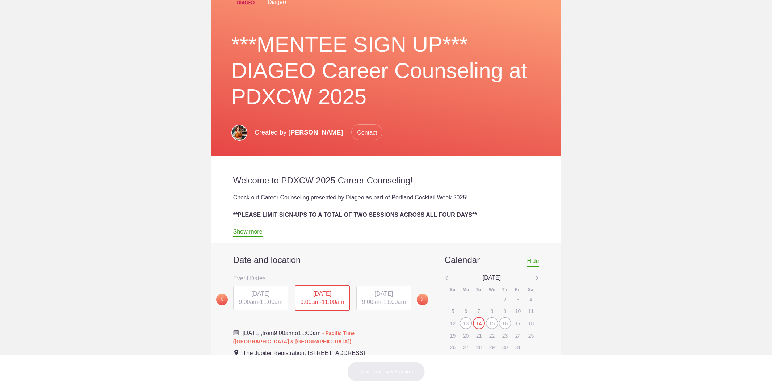
click at [378, 296] on div "WED, Oct 15, 2025 9:00am - 11:00am" at bounding box center [383, 297] width 55 height 25
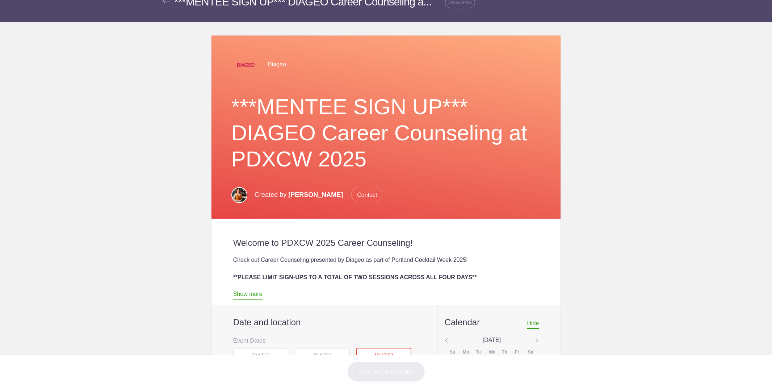
scroll to position [123, 0]
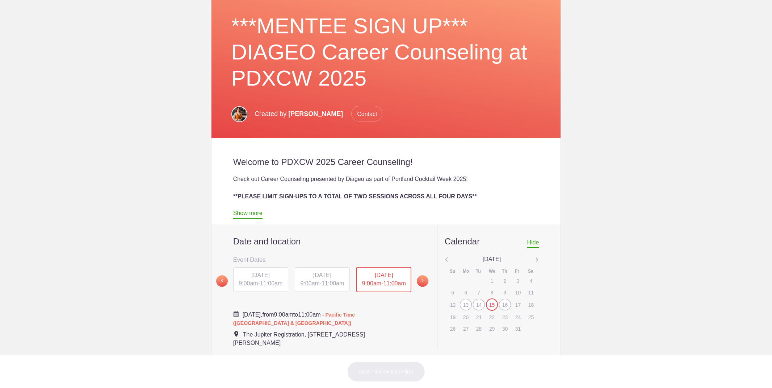
click at [423, 278] on span at bounding box center [423, 281] width 12 height 12
click at [260, 278] on div "THU, Oct 16, 2025 9:00am - 11:00am" at bounding box center [260, 279] width 55 height 25
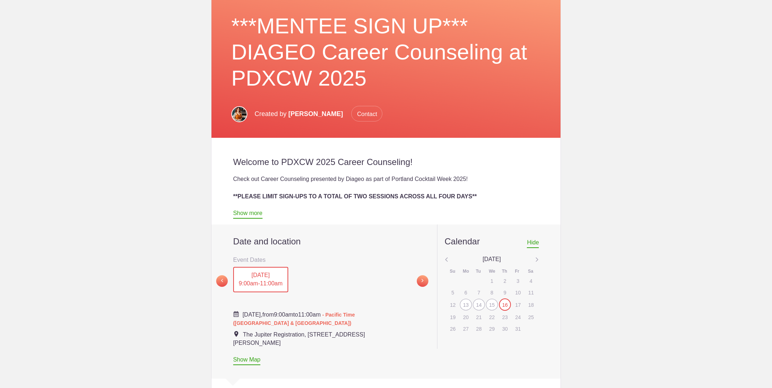
click at [533, 243] on span "Hide" at bounding box center [533, 243] width 12 height 9
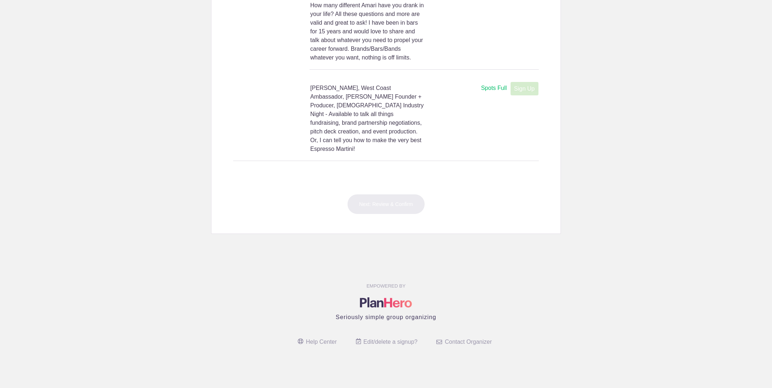
scroll to position [1796, 0]
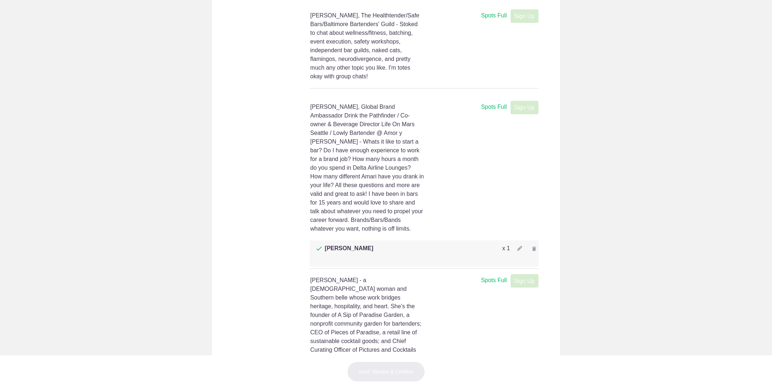
scroll to position [1392, 0]
